Goal: Task Accomplishment & Management: Use online tool/utility

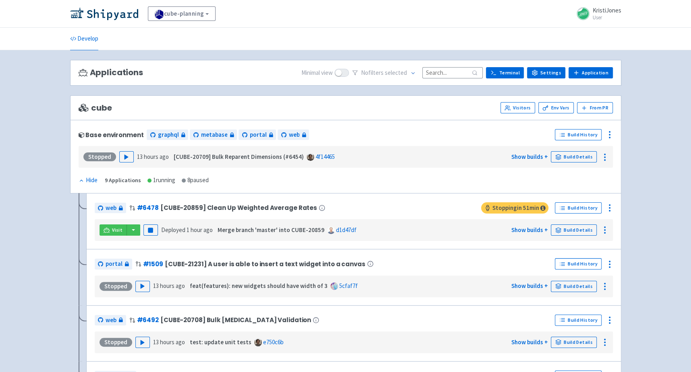
scroll to position [243, 0]
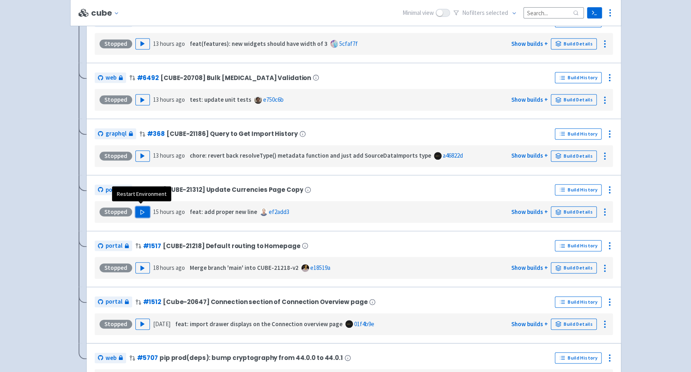
click at [141, 209] on icon "button" at bounding box center [142, 212] width 6 height 6
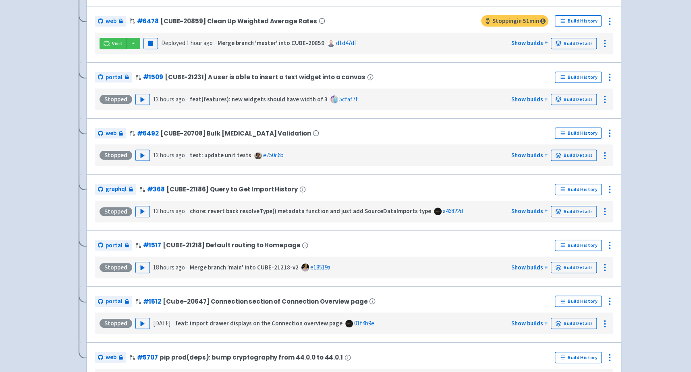
scroll to position [20, 0]
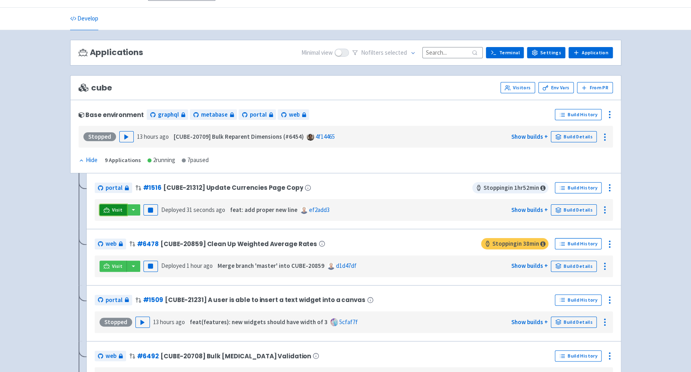
click at [111, 206] on link "Visit" at bounding box center [112, 210] width 27 height 11
click at [116, 208] on span "Visit" at bounding box center [117, 210] width 10 height 6
click at [610, 187] on icon at bounding box center [609, 188] width 10 height 10
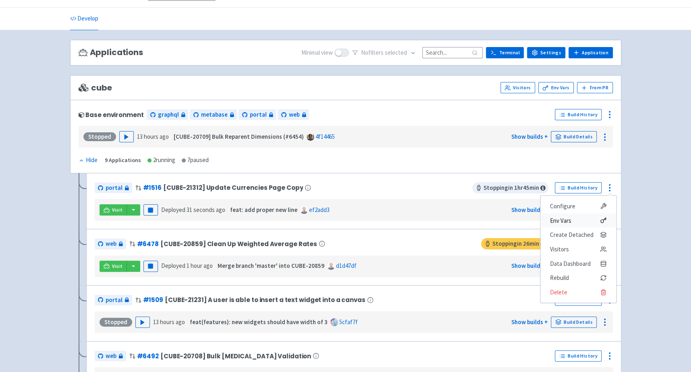
click at [574, 222] on span "Env Vars" at bounding box center [578, 220] width 56 height 11
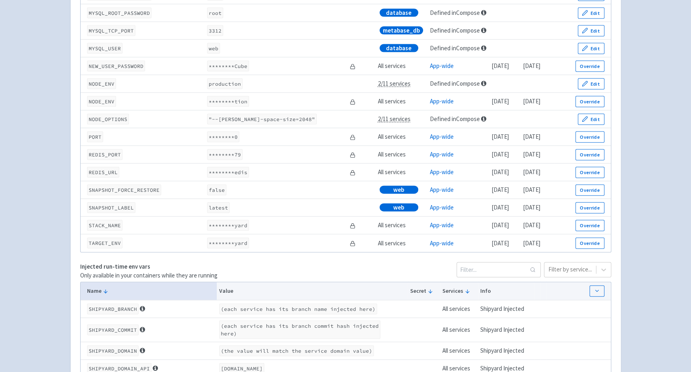
scroll to position [1155, 0]
click at [590, 192] on button "Override" at bounding box center [589, 191] width 29 height 11
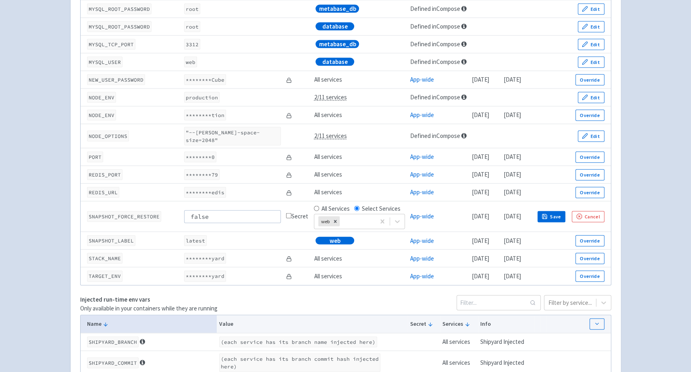
scroll to position [1167, 0]
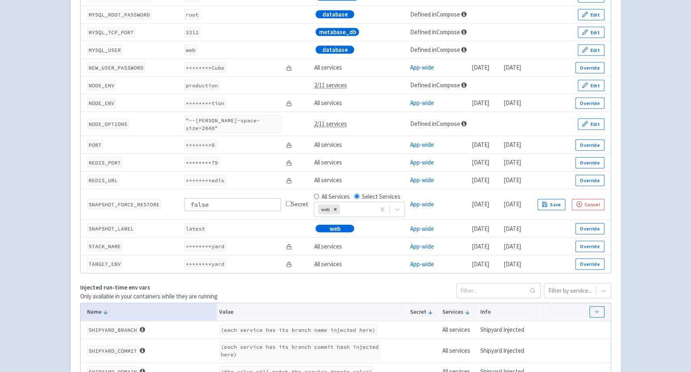
drag, startPoint x: 221, startPoint y: 201, endPoint x: 94, endPoint y: 196, distance: 127.0
click at [94, 196] on tr "SNAPSHOT_FORCE_RESTORE false Secret All Services Select Services web App-wide 1…" at bounding box center [346, 205] width 530 height 31
type input "true"
click at [565, 199] on button "Save" at bounding box center [551, 204] width 28 height 11
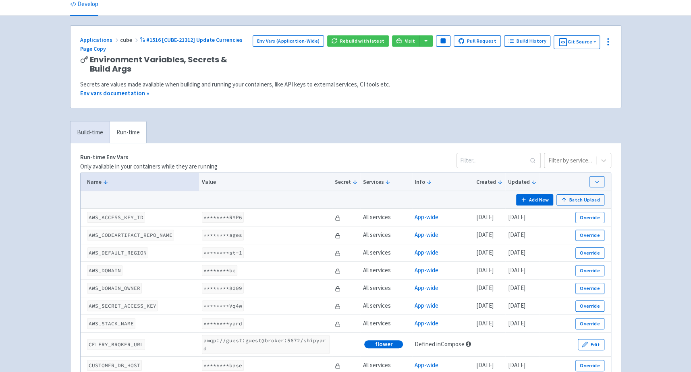
scroll to position [0, 0]
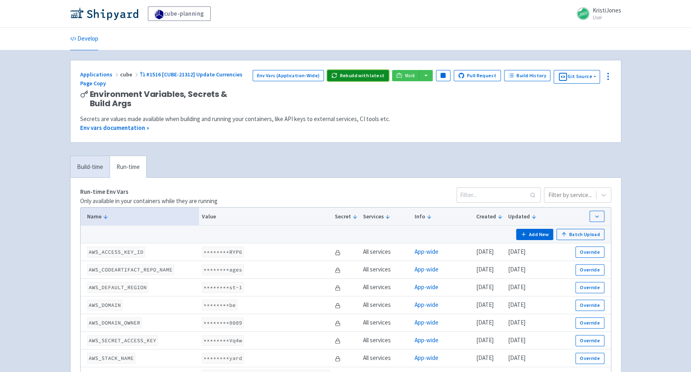
click at [360, 70] on button "Rebuild with latest" at bounding box center [358, 75] width 62 height 11
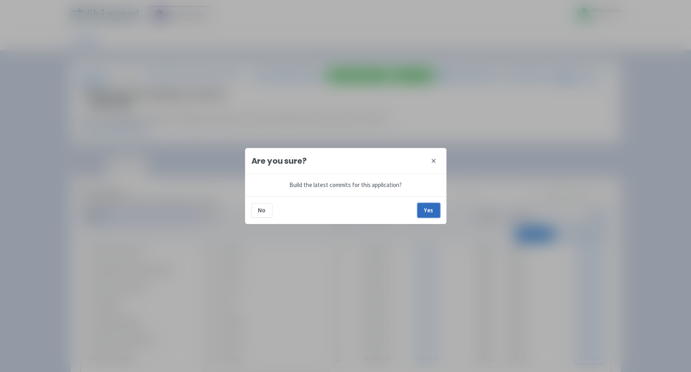
click at [428, 210] on button "Yes" at bounding box center [428, 210] width 23 height 14
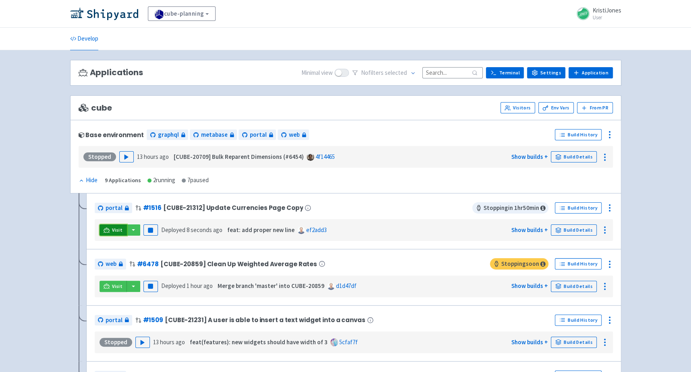
click at [113, 233] on link "Visit" at bounding box center [112, 230] width 27 height 11
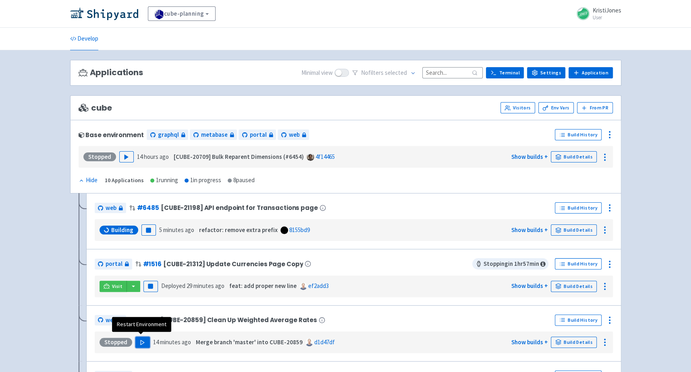
click at [141, 340] on polygon "button" at bounding box center [143, 342] width 4 height 4
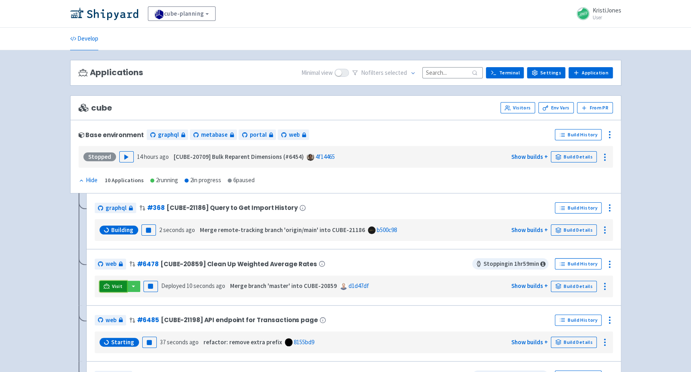
click at [110, 287] on link "Visit" at bounding box center [112, 286] width 27 height 11
